Goal: Find specific page/section

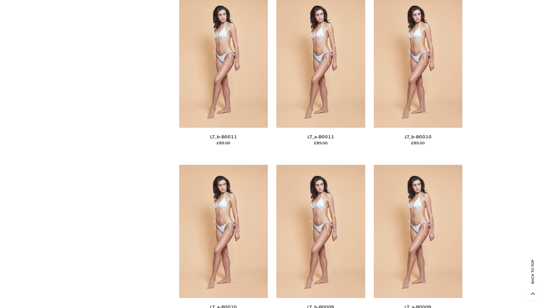
scroll to position [2560, 0]
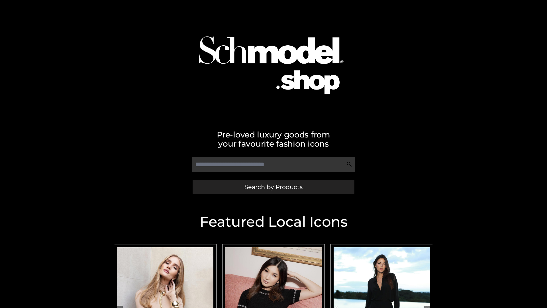
click at [273, 187] on span "Search by Products" at bounding box center [274, 187] width 58 height 6
